Goal: Information Seeking & Learning: Learn about a topic

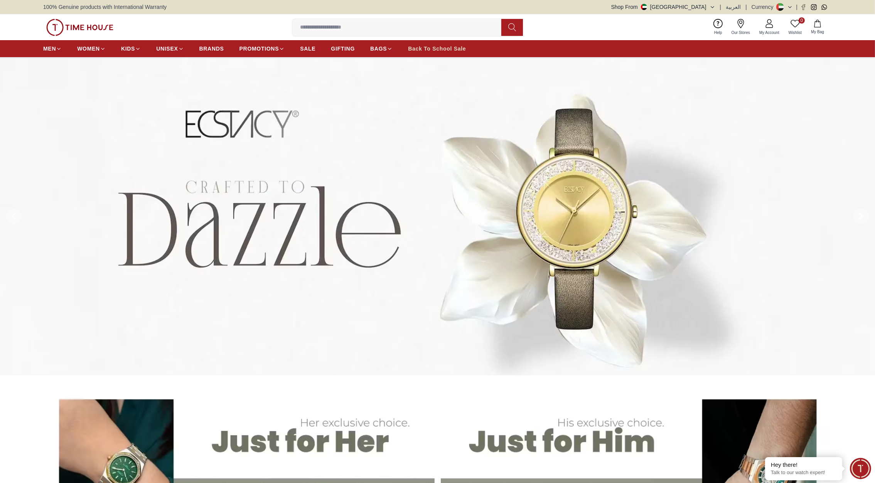
click at [445, 49] on span "Back To School Sale" at bounding box center [437, 49] width 58 height 8
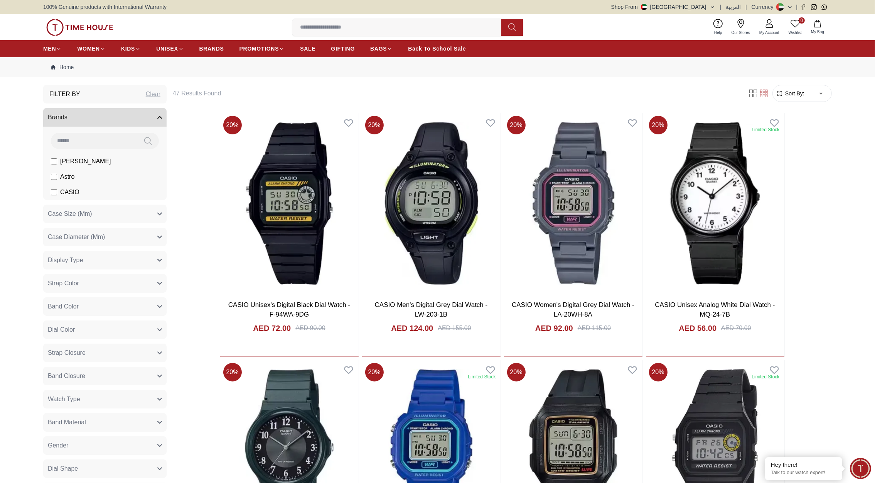
click at [15, 22] on div "0 Wishlist My Bag Help Our Stores My Account 0 Wishlist My Bag" at bounding box center [437, 27] width 875 height 26
click at [441, 46] on span "Back To School Sale" at bounding box center [437, 49] width 58 height 8
click at [103, 28] on img at bounding box center [79, 27] width 67 height 17
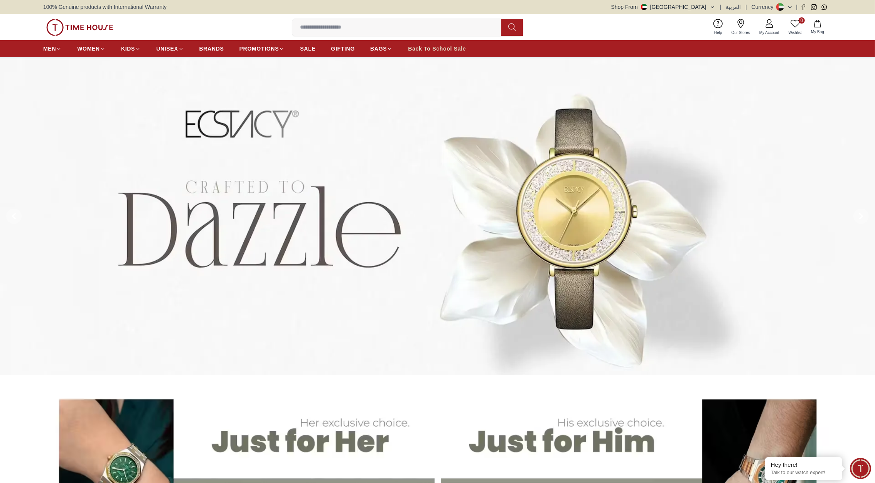
click at [437, 50] on span "Back To School Sale" at bounding box center [437, 49] width 58 height 8
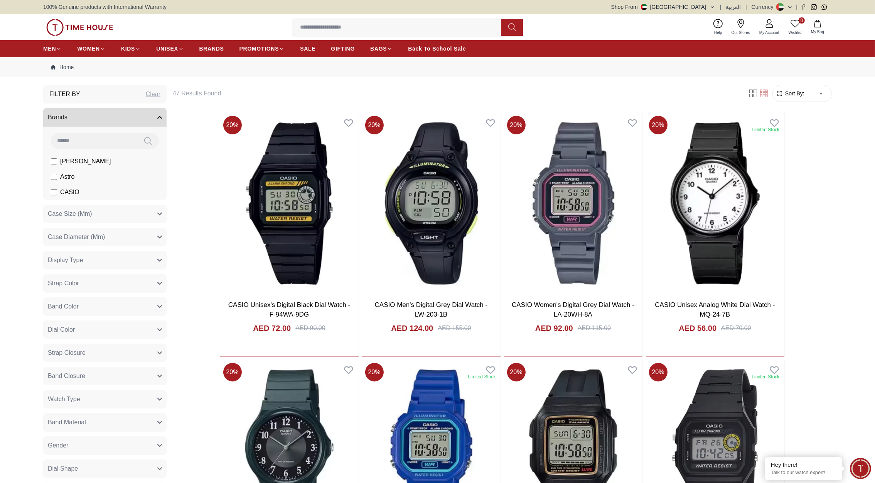
click at [682, 29] on div "0 Wishlist My Bag Help Our Stores My Account 0 Wishlist My Bag" at bounding box center [437, 27] width 789 height 26
click at [707, 5] on button "Shop From UAE" at bounding box center [663, 7] width 104 height 8
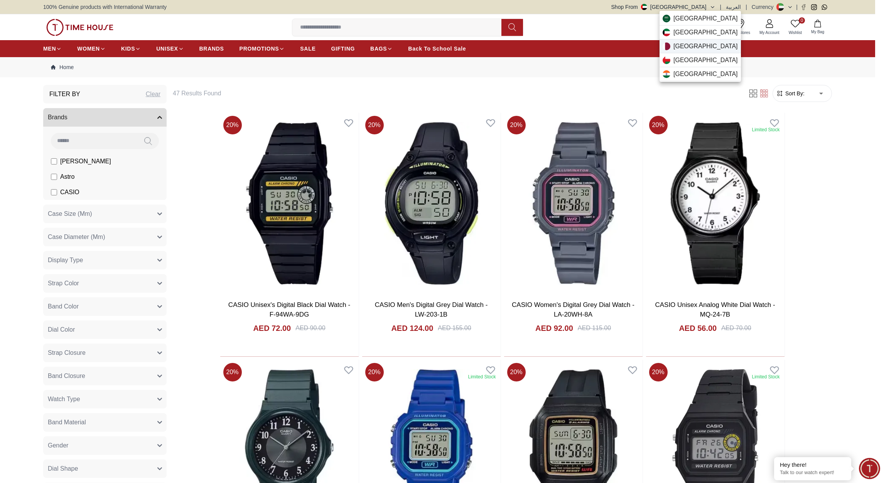
click at [691, 45] on div "Qatar" at bounding box center [700, 46] width 81 height 14
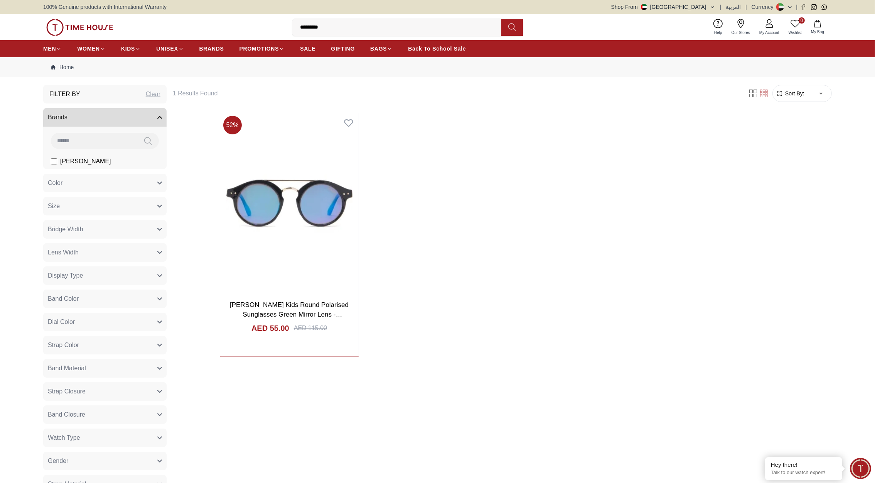
click at [99, 24] on img at bounding box center [79, 27] width 67 height 17
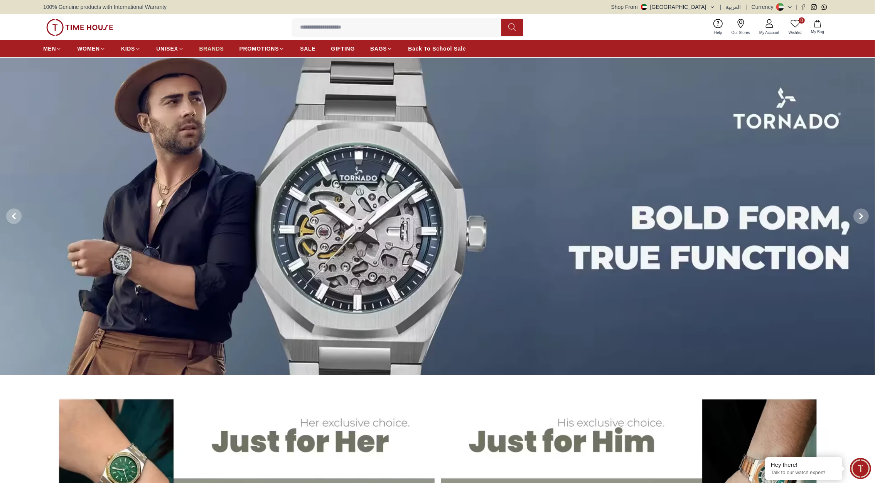
click at [210, 46] on span "BRANDS" at bounding box center [211, 49] width 25 height 8
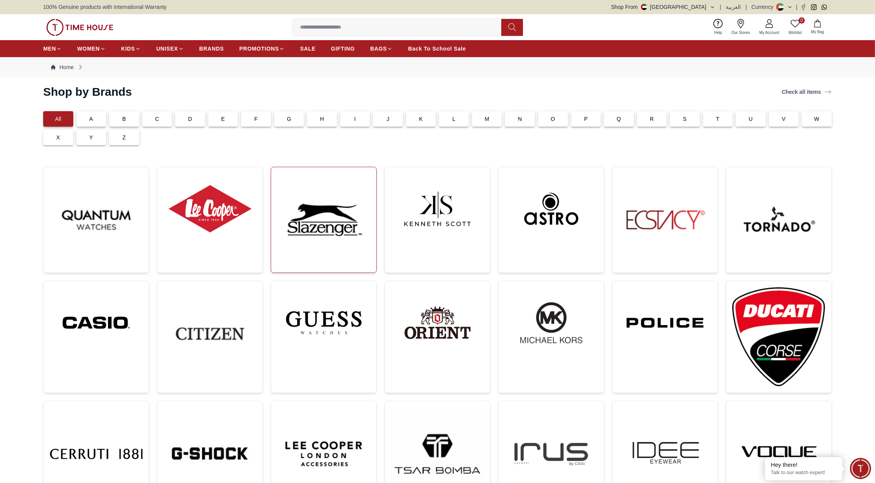
click at [337, 230] on img at bounding box center [323, 219] width 93 height 93
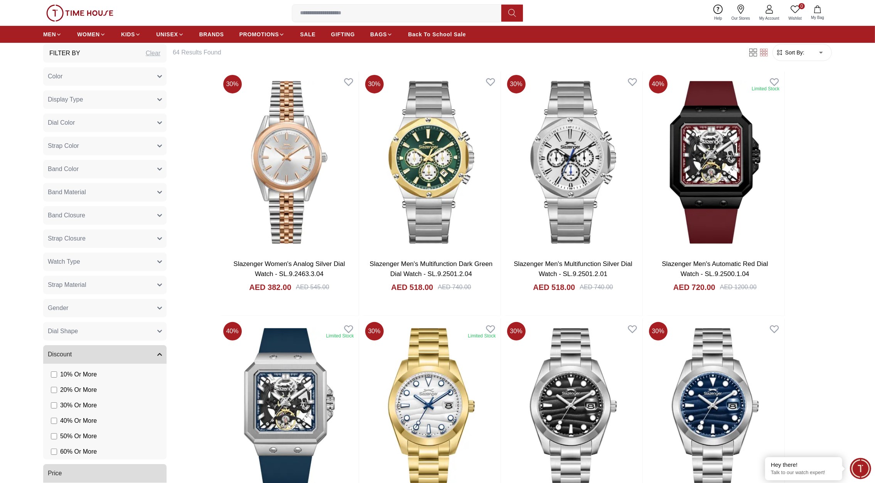
scroll to position [401, 0]
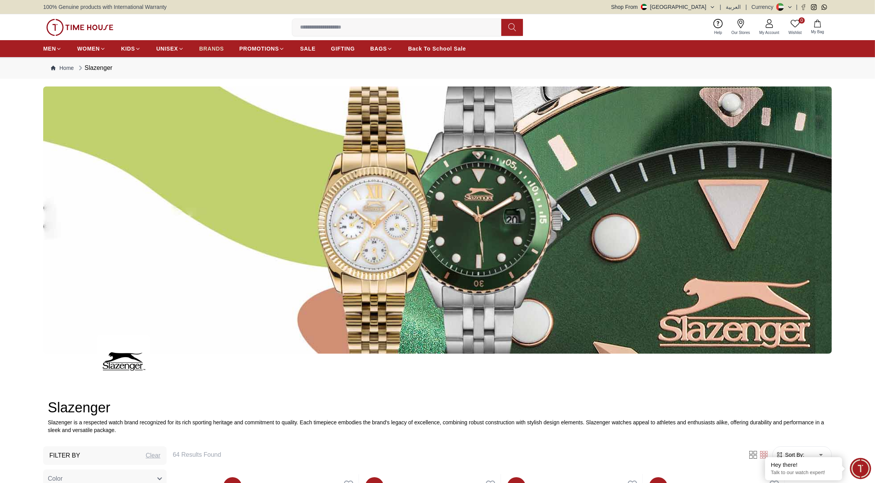
click at [212, 48] on span "BRANDS" at bounding box center [211, 49] width 25 height 8
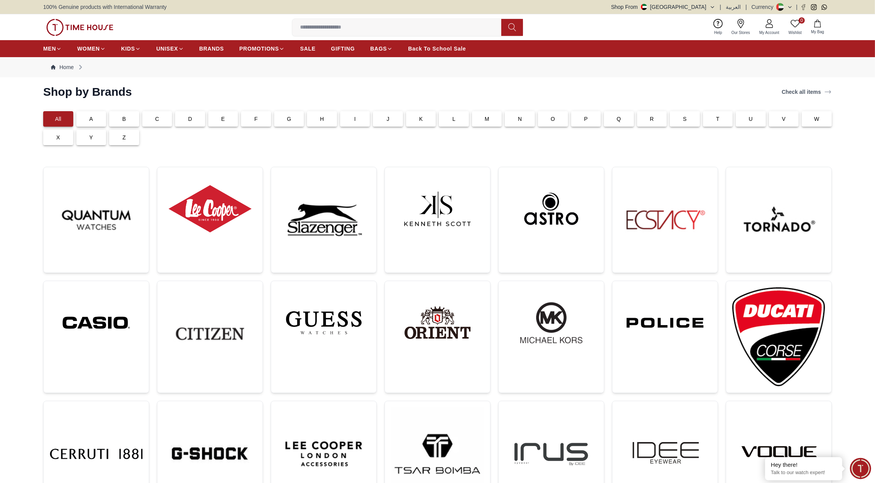
click at [94, 27] on img at bounding box center [79, 27] width 67 height 17
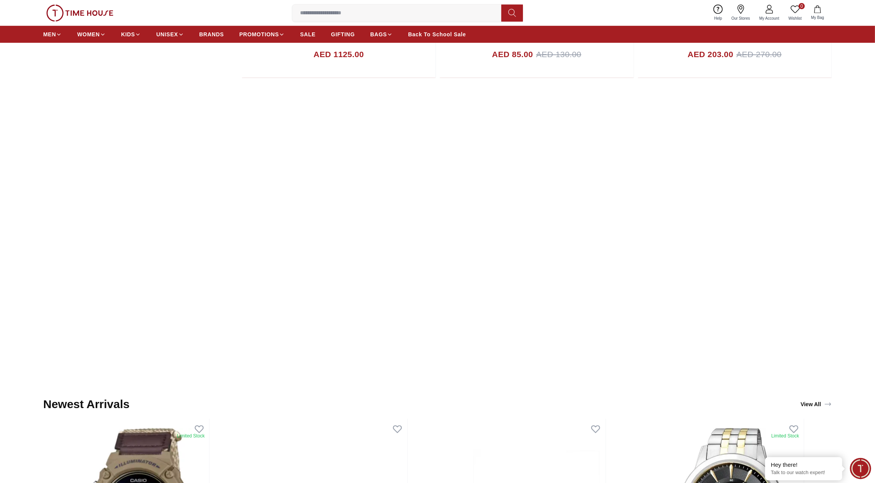
scroll to position [795, 0]
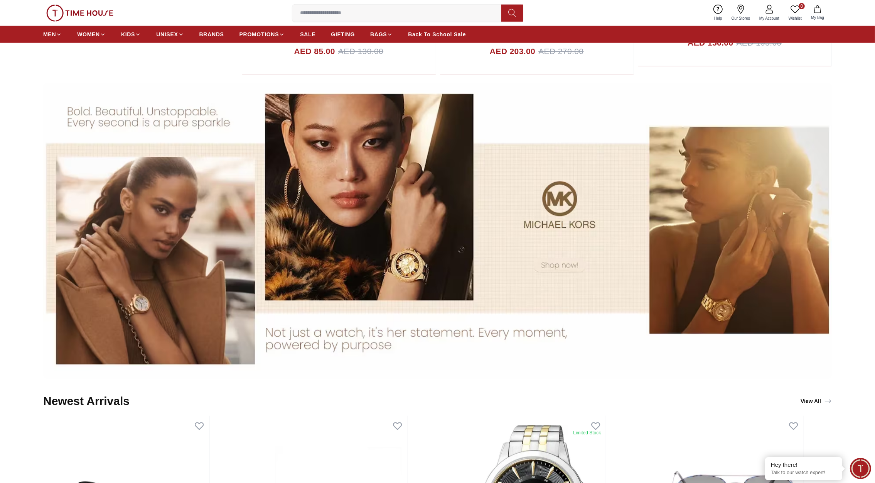
click at [448, 228] on img at bounding box center [437, 231] width 789 height 296
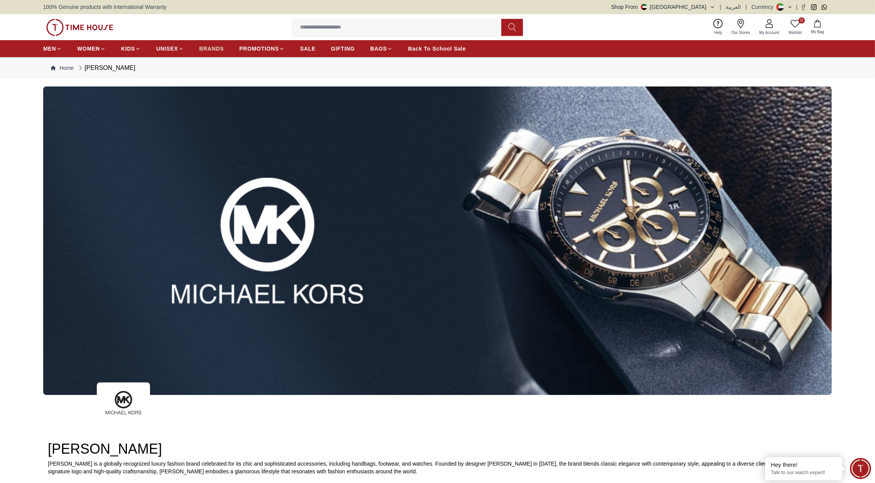
click at [206, 47] on span "BRANDS" at bounding box center [211, 49] width 25 height 8
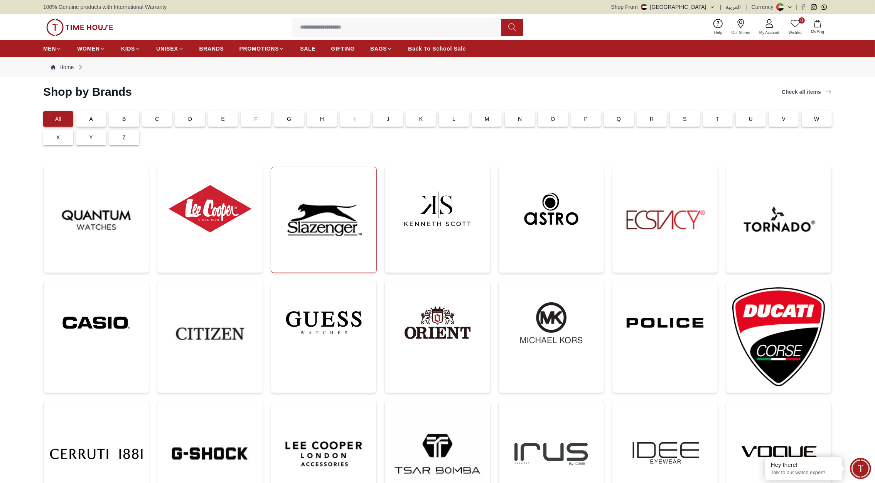
click at [317, 224] on img at bounding box center [323, 219] width 93 height 93
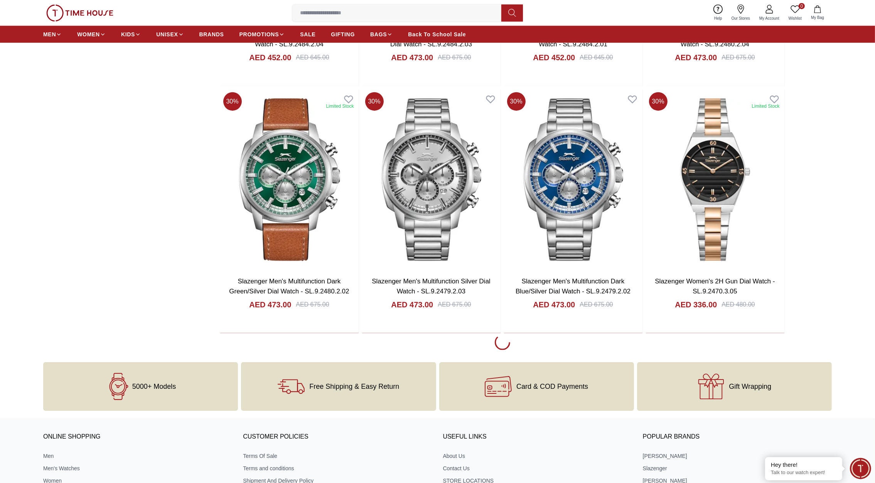
scroll to position [1376, 0]
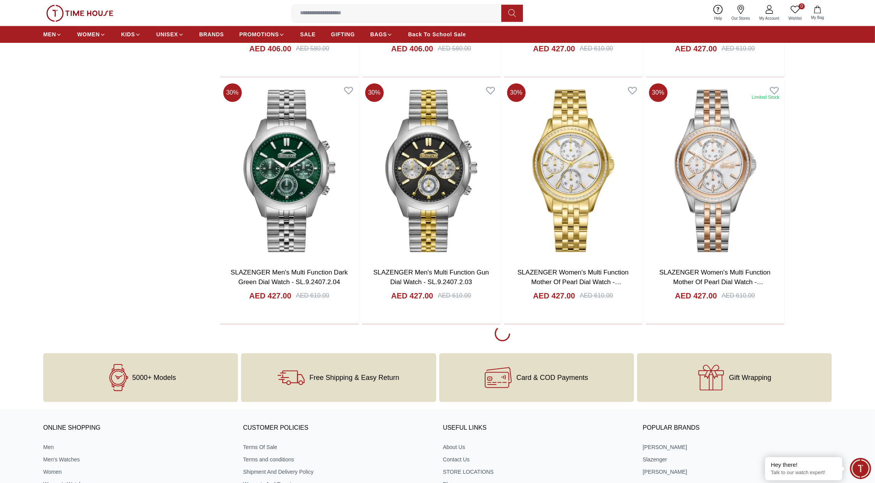
scroll to position [2620, 0]
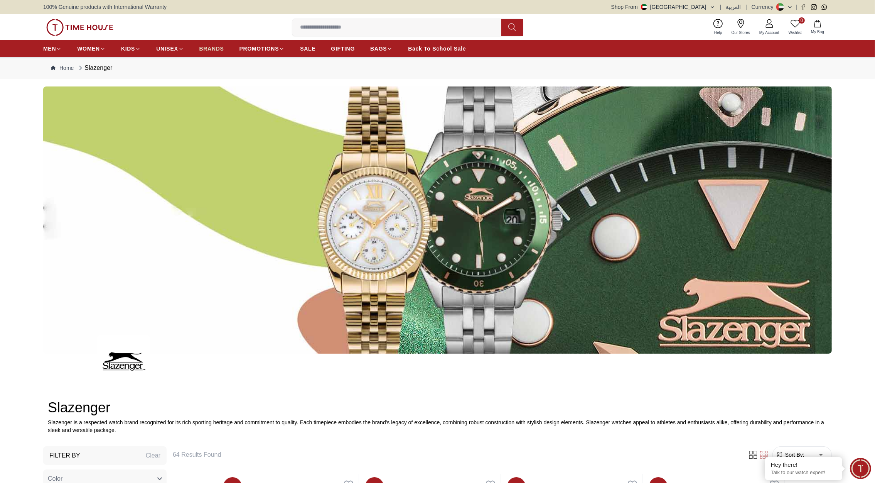
click at [215, 47] on span "BRANDS" at bounding box center [211, 49] width 25 height 8
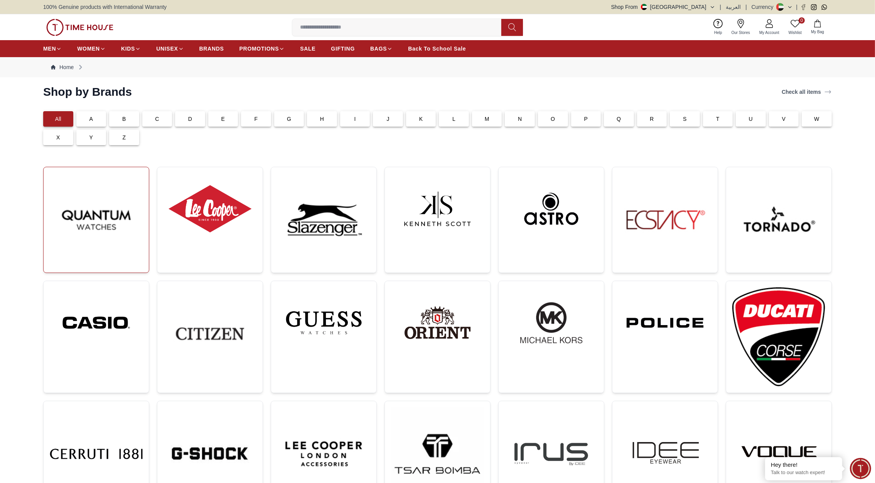
click at [110, 220] on img at bounding box center [96, 219] width 93 height 93
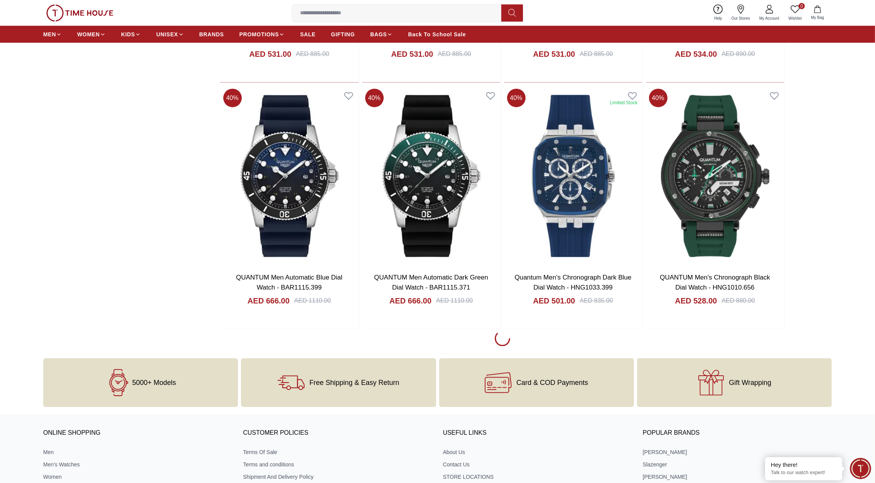
scroll to position [1385, 0]
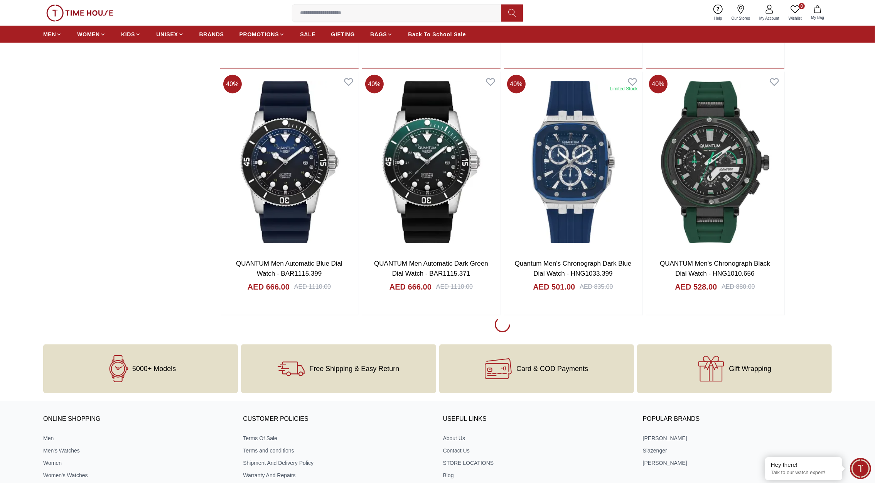
scroll to position [1399, 0]
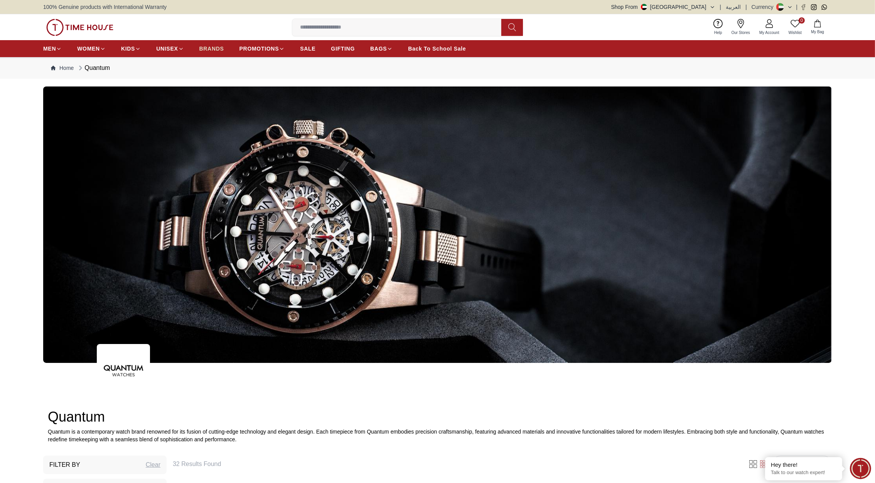
click at [210, 48] on span "BRANDS" at bounding box center [211, 49] width 25 height 8
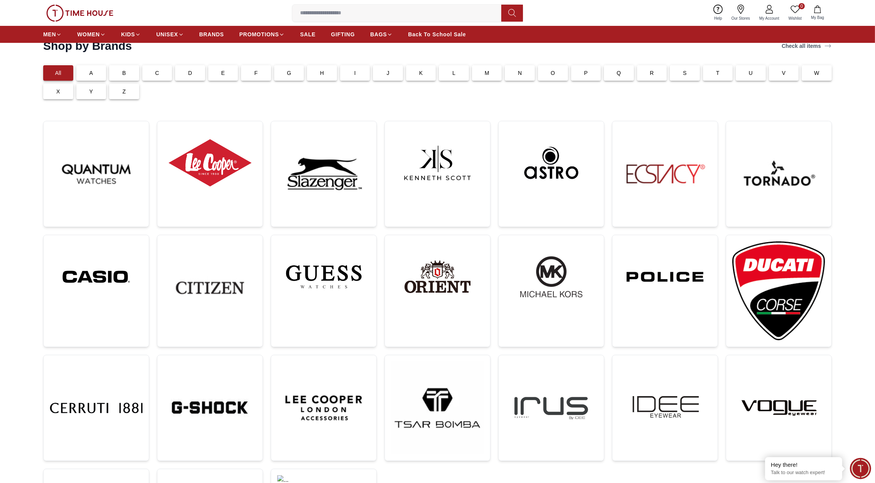
scroll to position [18, 0]
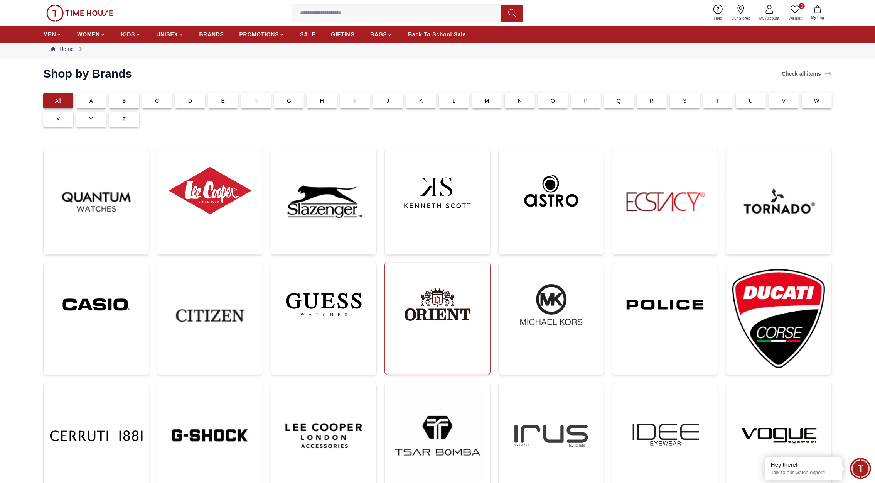
click at [434, 312] on img at bounding box center [437, 304] width 93 height 71
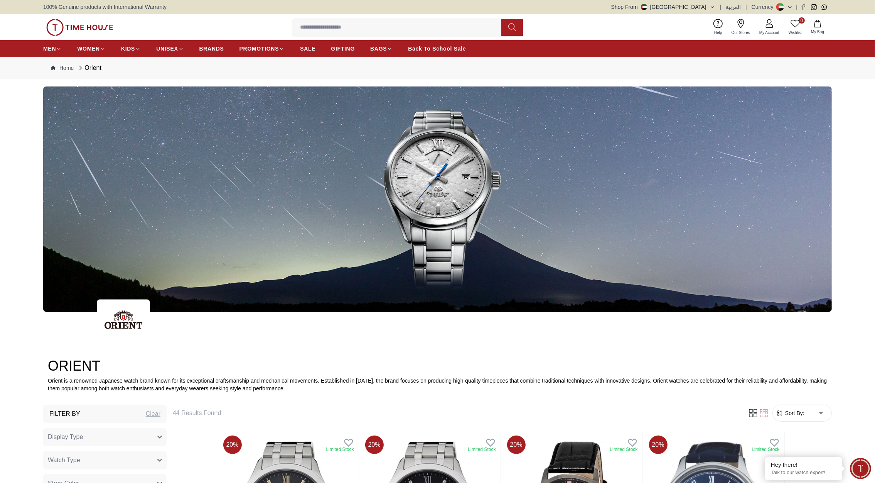
click at [91, 22] on img at bounding box center [79, 27] width 67 height 17
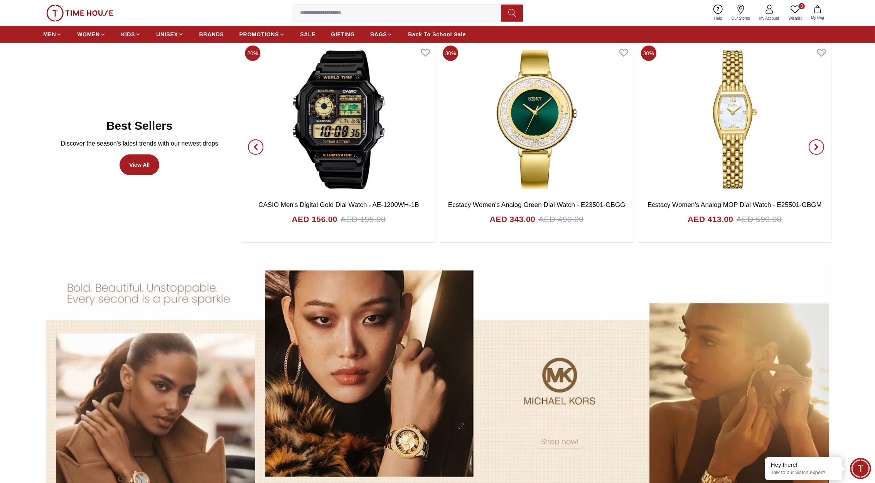
scroll to position [479, 0]
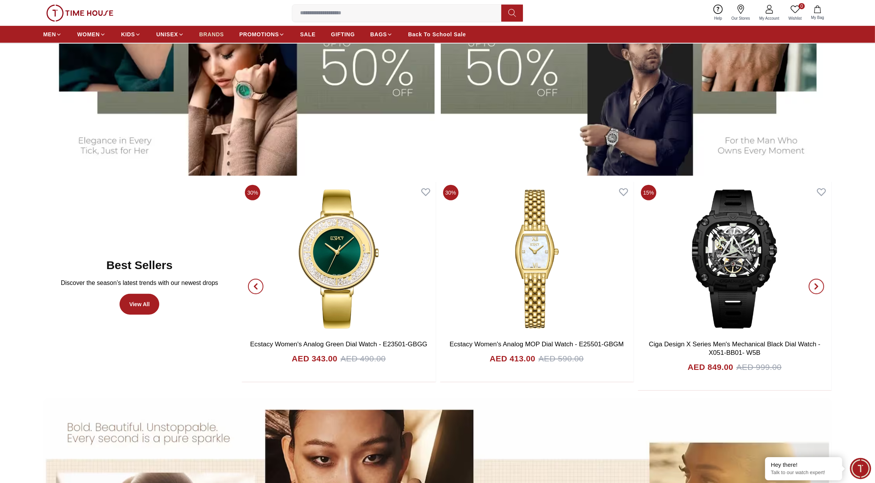
click at [211, 36] on span "BRANDS" at bounding box center [211, 34] width 25 height 8
